Goal: Task Accomplishment & Management: Complete application form

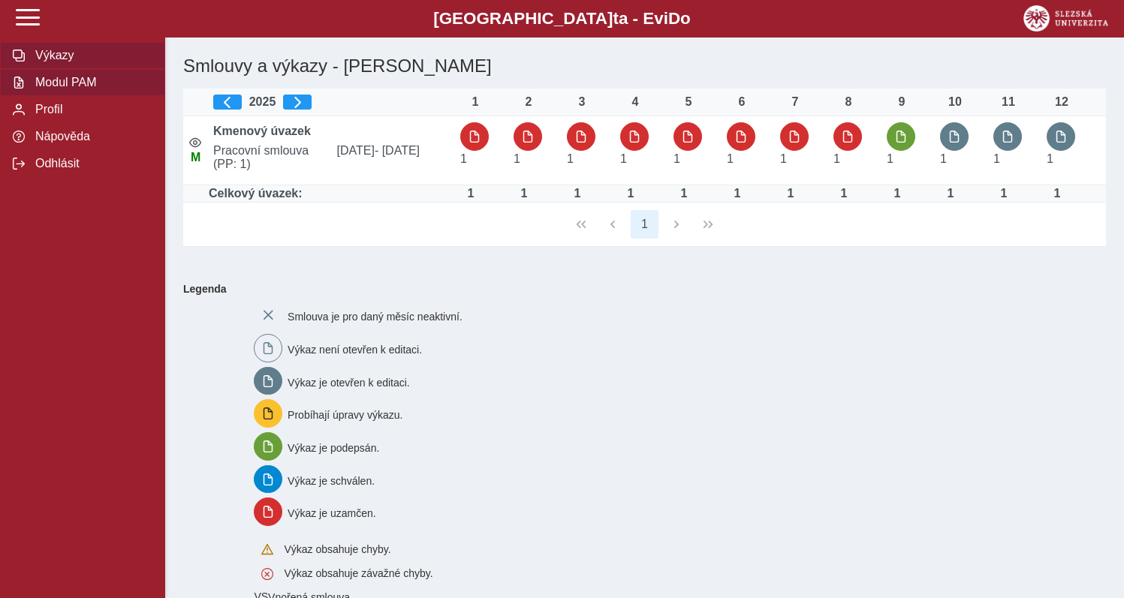
click at [74, 89] on span "Modul PAM" at bounding box center [92, 83] width 122 height 14
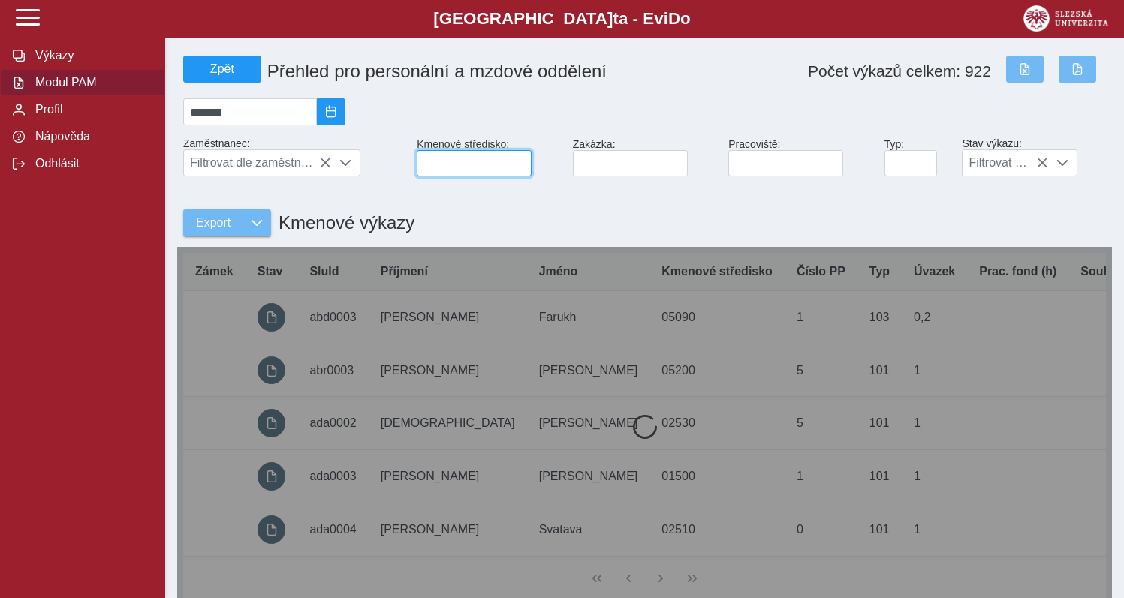
click at [482, 172] on input at bounding box center [474, 163] width 115 height 26
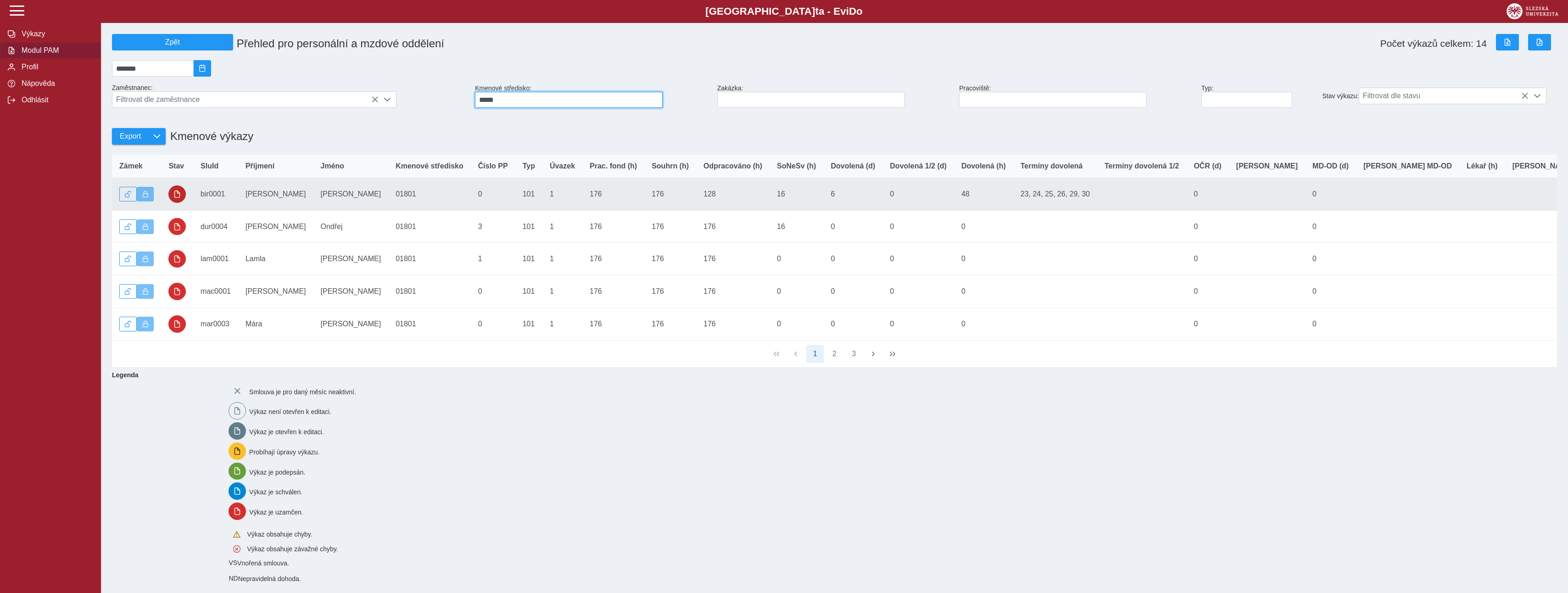
type input "*****"
click at [175, 198] on span "button" at bounding box center [177, 194] width 7 height 7
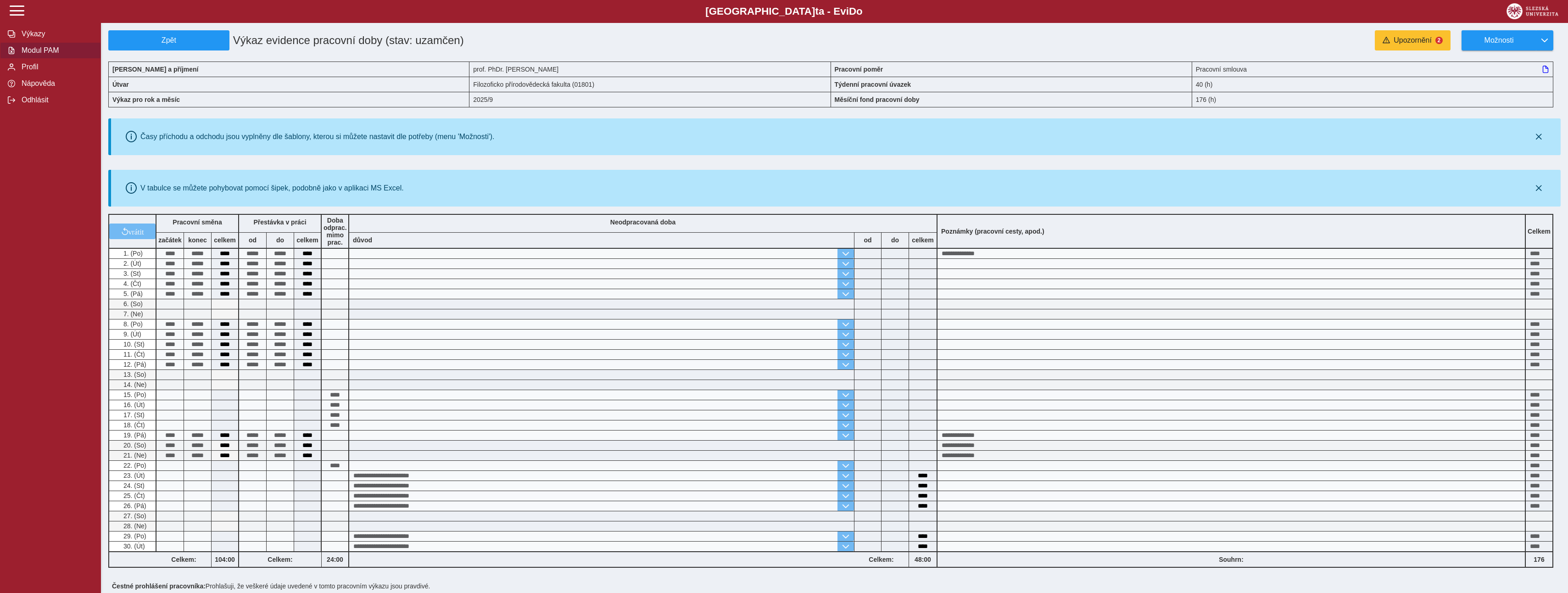
click at [31, 54] on span "Modul PAM" at bounding box center [56, 51] width 75 height 9
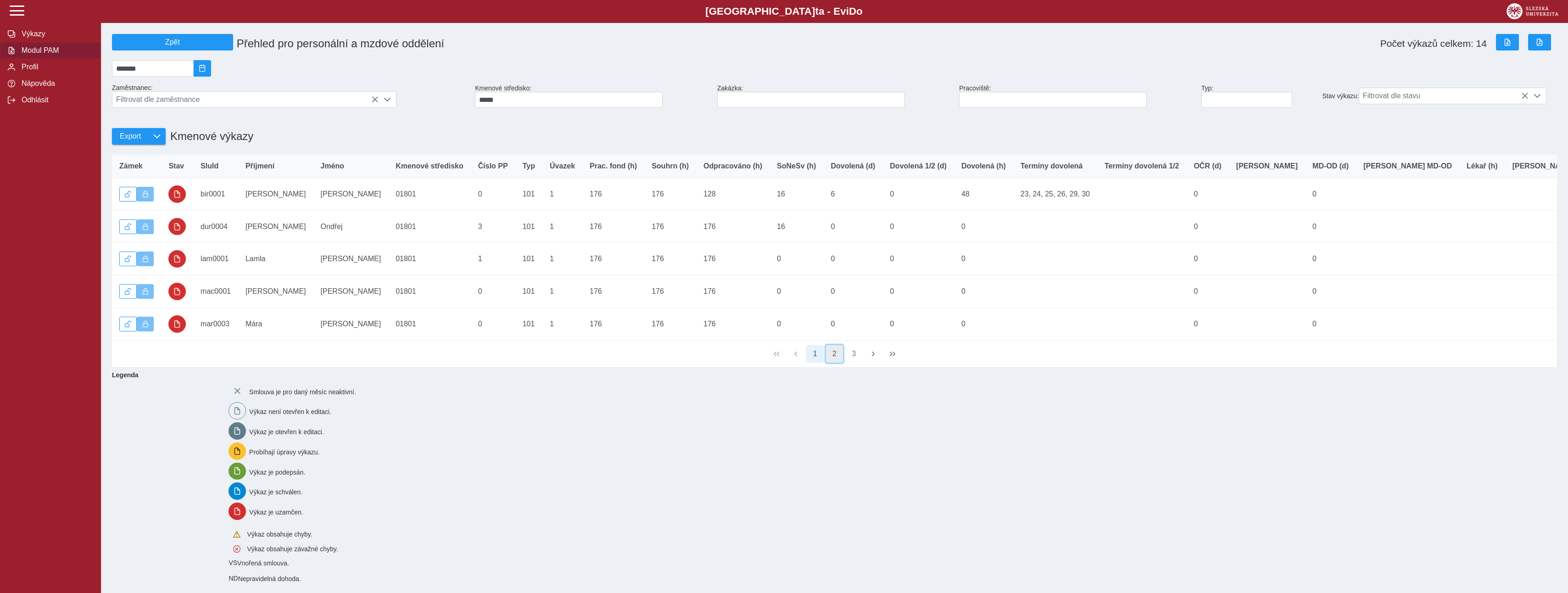
click at [693, 363] on button "2" at bounding box center [834, 353] width 18 height 18
click at [693, 363] on button "3" at bounding box center [854, 353] width 18 height 18
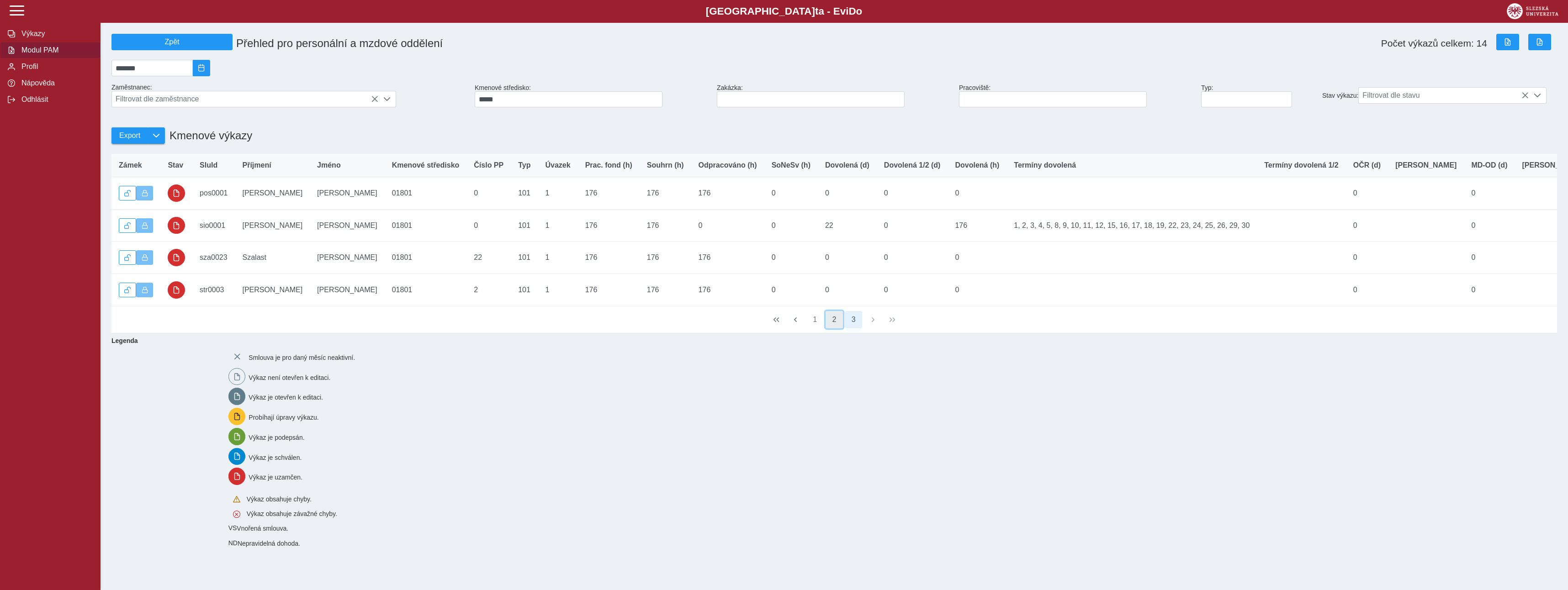
click at [690, 328] on button "2" at bounding box center [834, 319] width 18 height 18
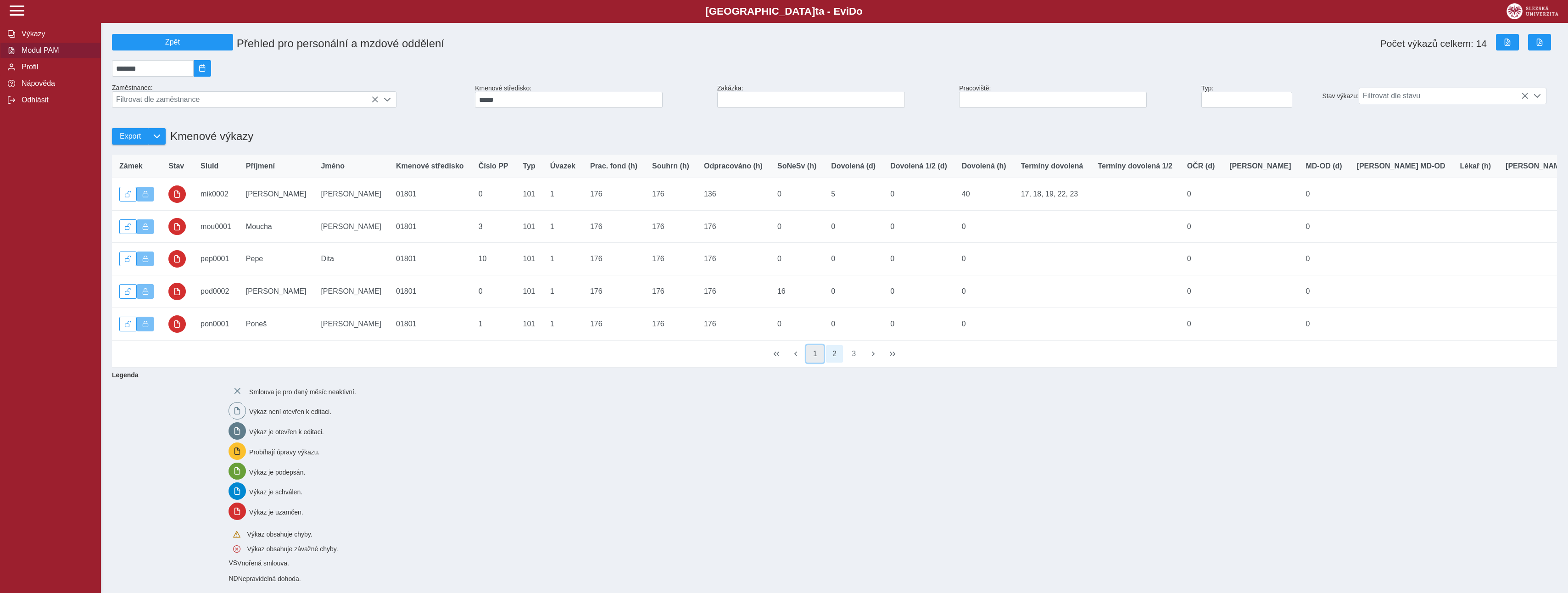
click at [693, 363] on button "1" at bounding box center [815, 353] width 18 height 18
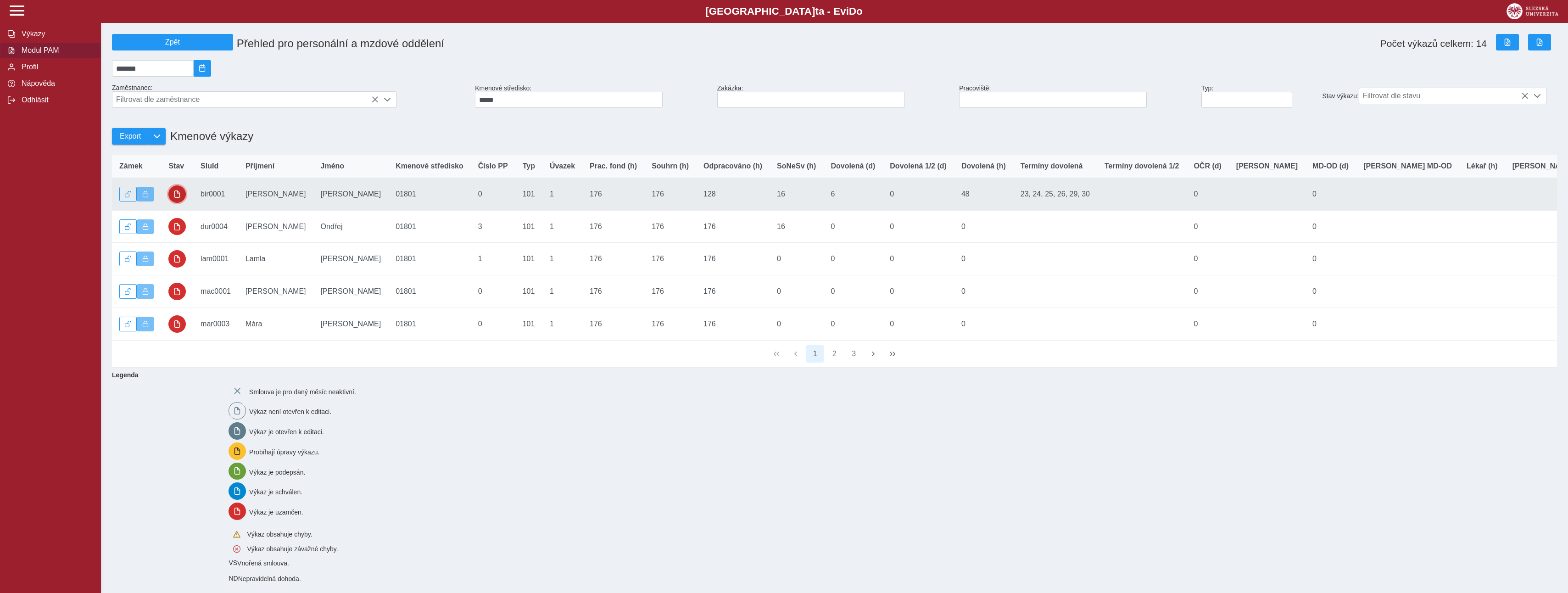
click at [180, 198] on span "button" at bounding box center [177, 194] width 7 height 7
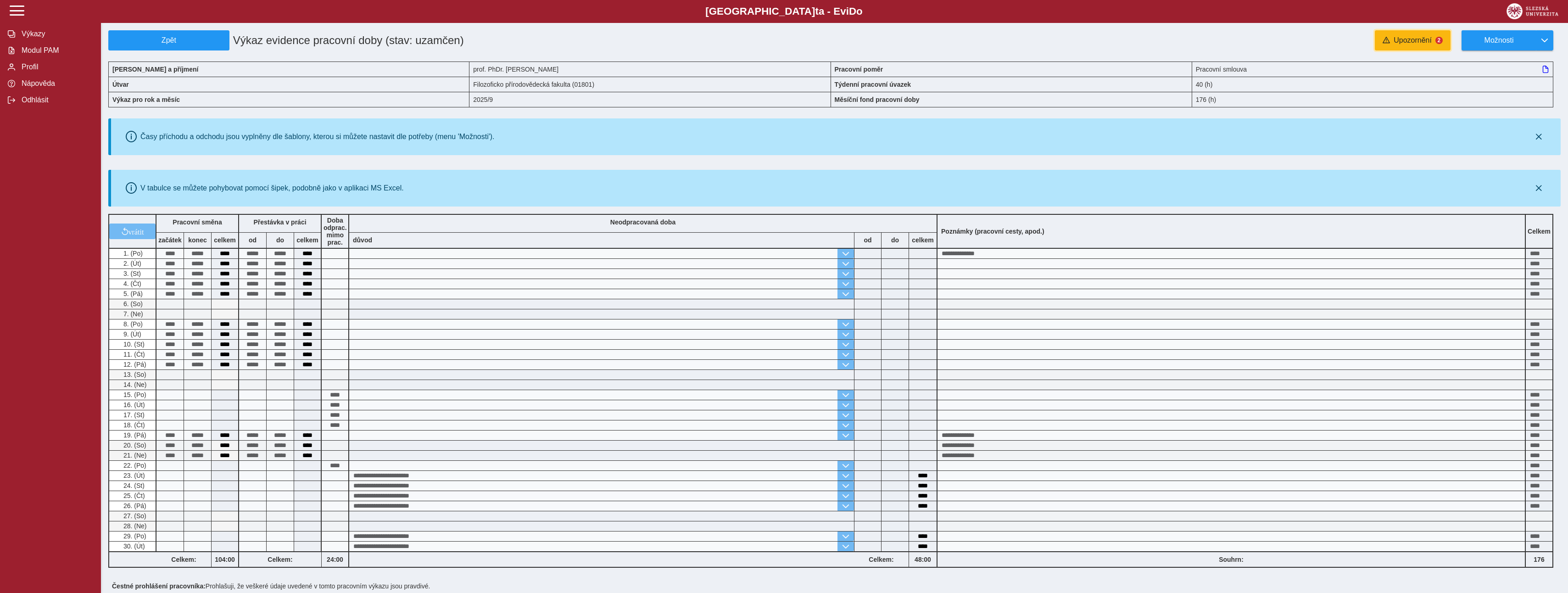
click at [693, 41] on span "Upozornění" at bounding box center [1413, 40] width 38 height 9
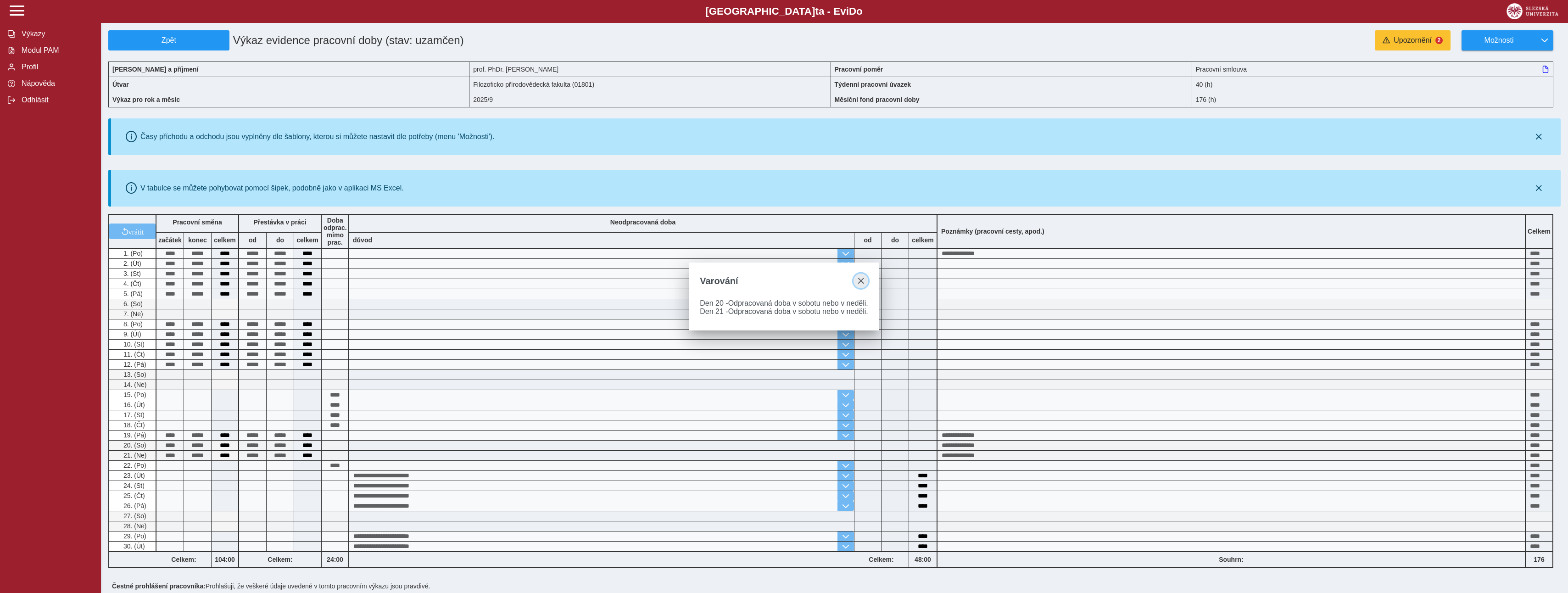
click at [693, 279] on span "close" at bounding box center [861, 281] width 7 height 7
